Goal: Browse casually

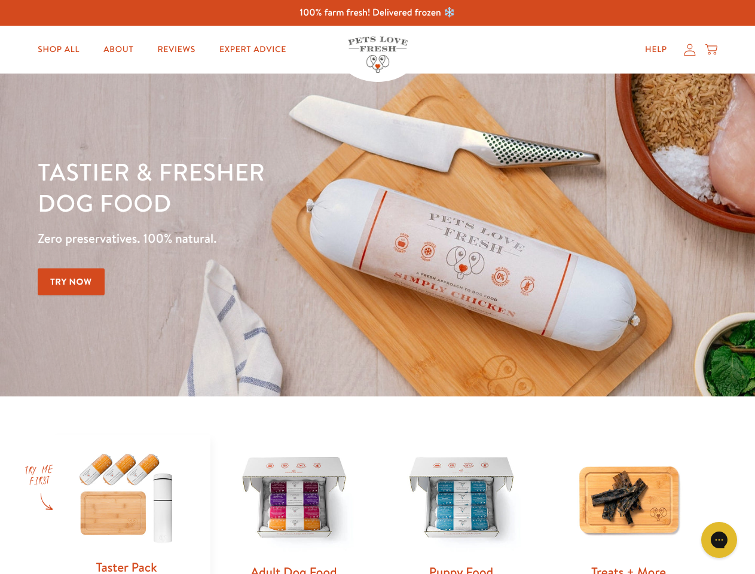
click at [377, 287] on div "Tastier & fresher dog food Zero preservatives. 100% natural. Try Now" at bounding box center [264, 235] width 453 height 158
click at [720, 540] on icon "Gorgias live chat" at bounding box center [719, 539] width 11 height 11
